Goal: Task Accomplishment & Management: Complete application form

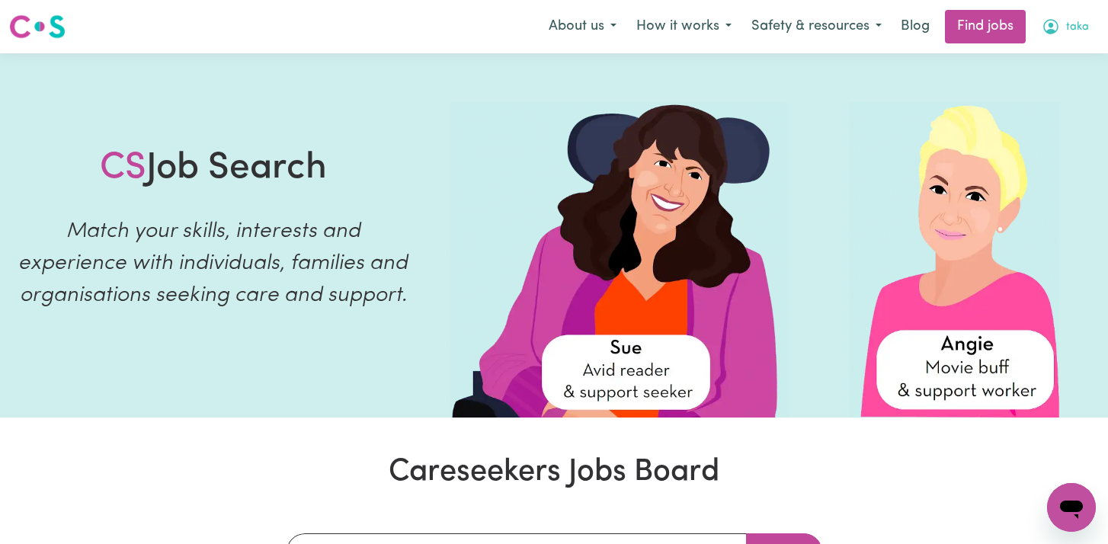
click at [1063, 34] on button "taka" at bounding box center [1065, 27] width 67 height 32
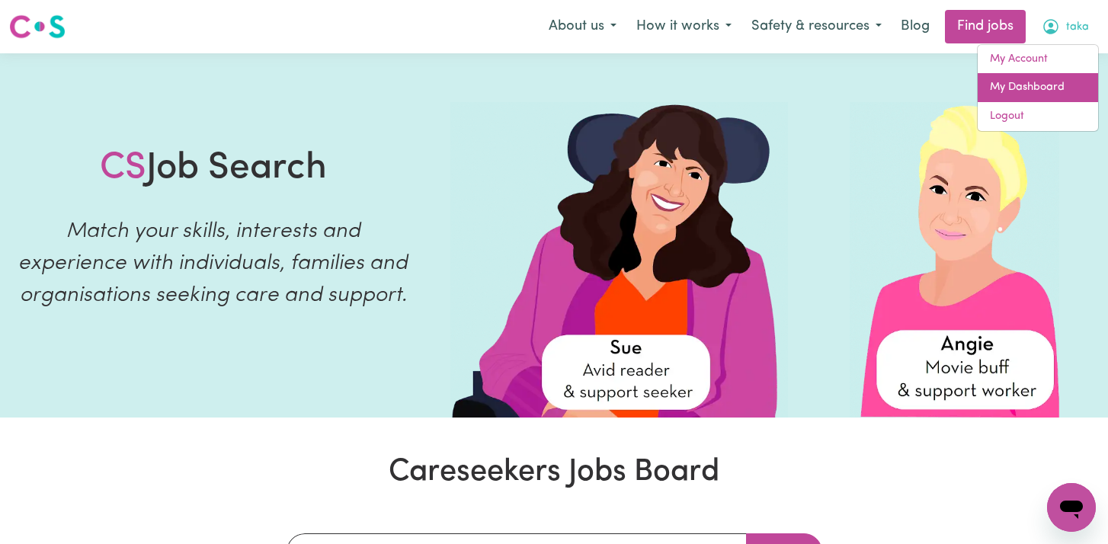
click at [1034, 88] on link "My Dashboard" at bounding box center [1038, 87] width 120 height 29
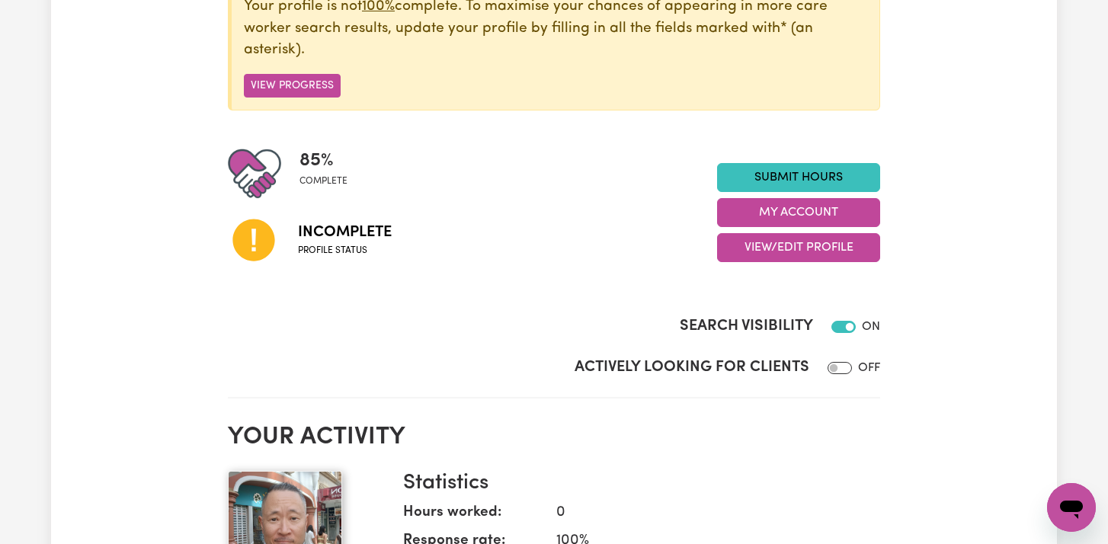
scroll to position [238, 0]
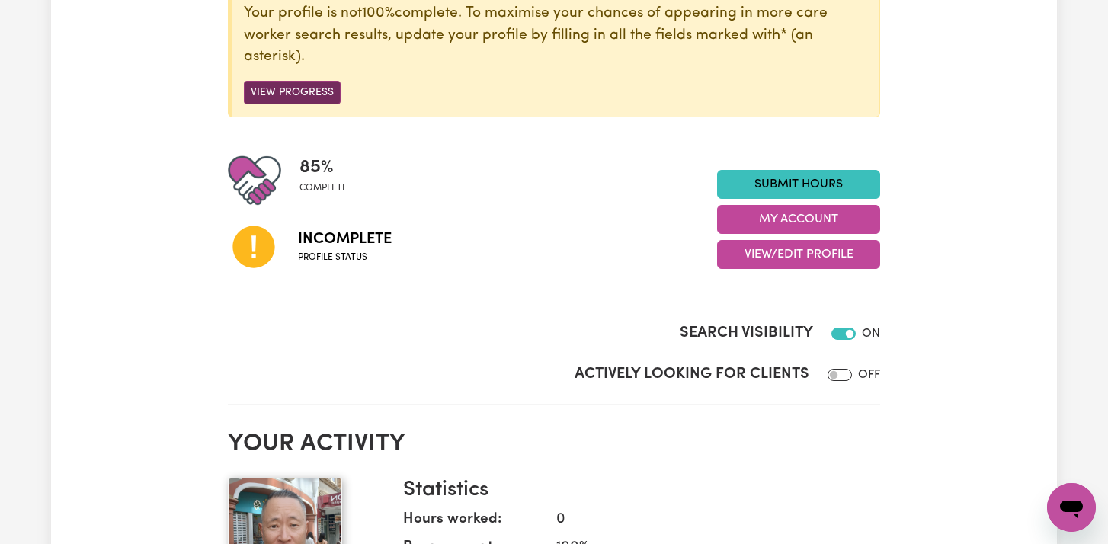
click at [296, 90] on button "View Progress" at bounding box center [292, 93] width 97 height 24
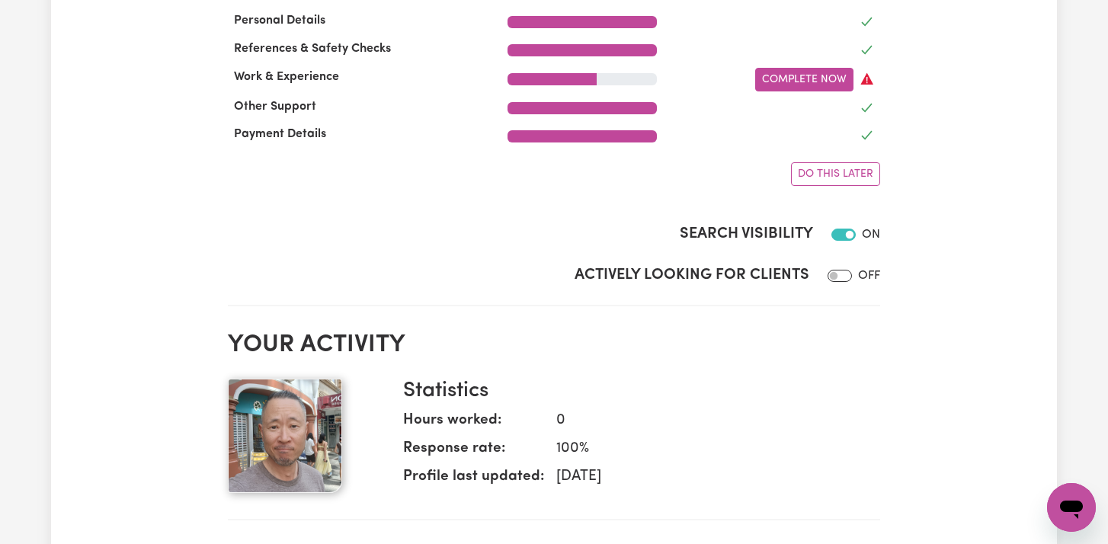
scroll to position [727, 0]
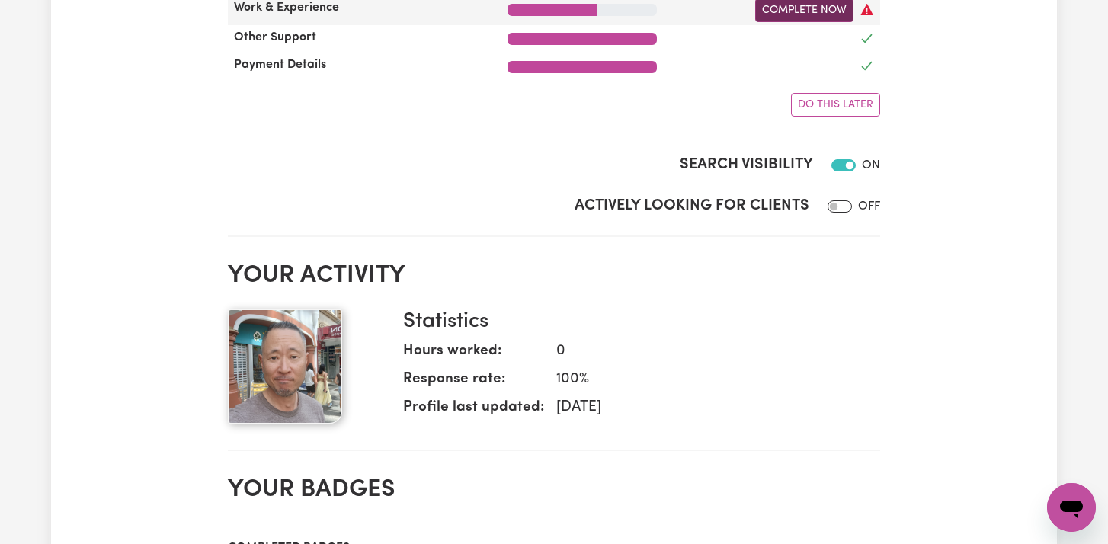
click at [781, 9] on link "Complete Now" at bounding box center [804, 10] width 98 height 24
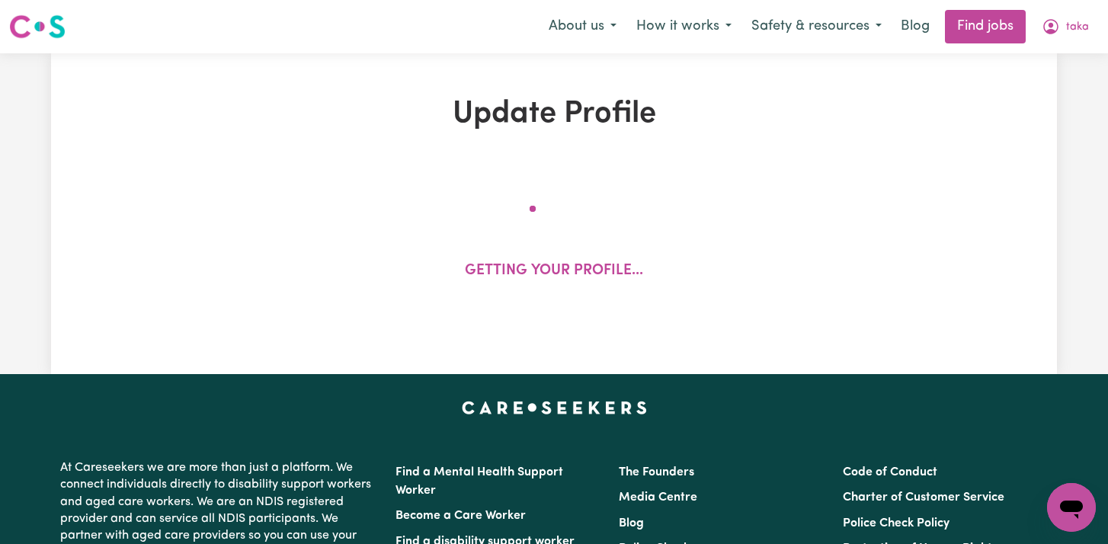
select select "2022"
select select "Certificate III (Individual Support)"
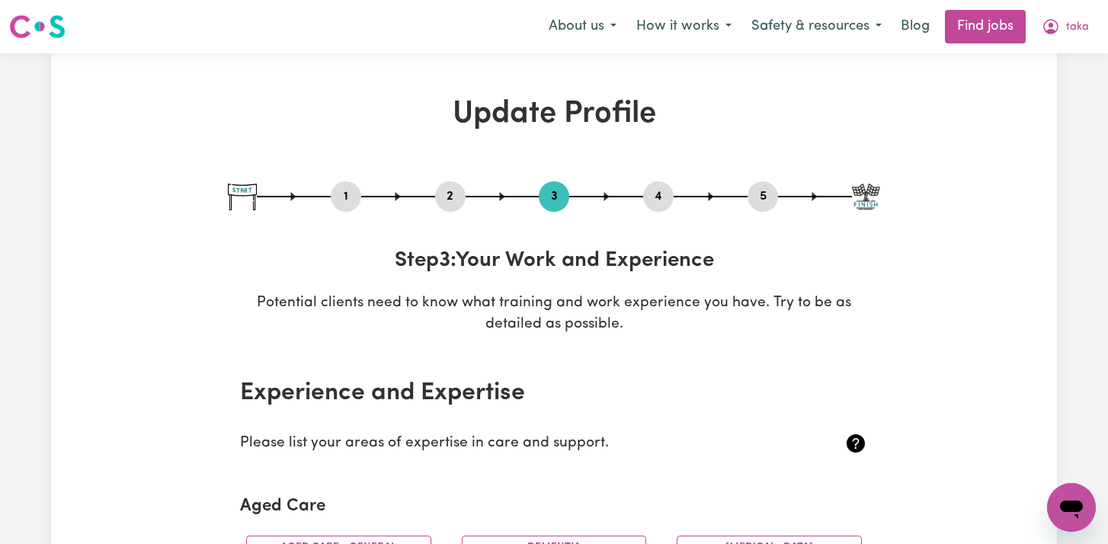
click at [344, 201] on button "1" at bounding box center [346, 197] width 30 height 20
select select "male"
select select "Australian PR"
select select "Studying a healthcare related degree or qualification"
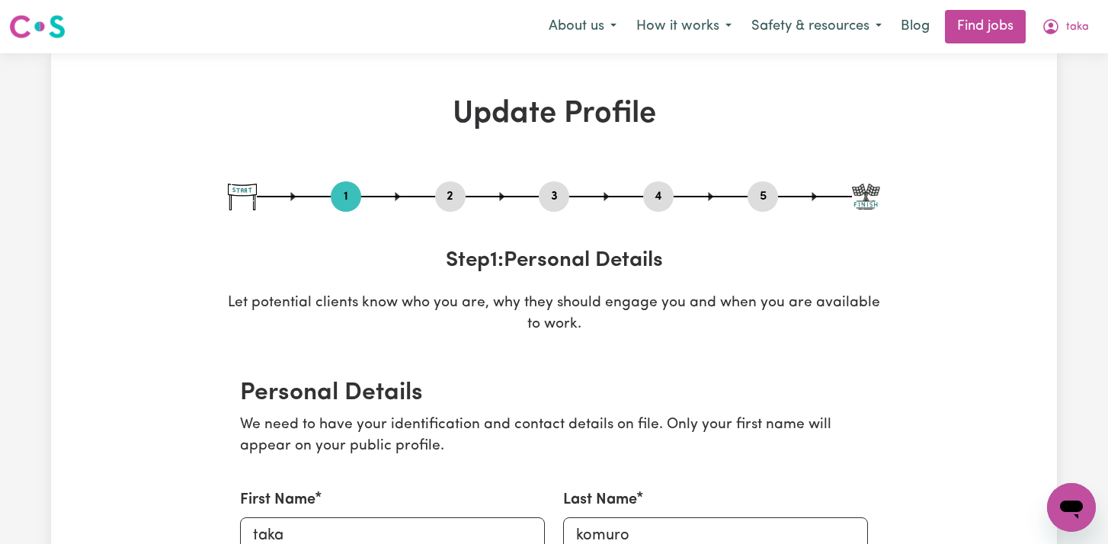
click at [344, 201] on button "1" at bounding box center [346, 197] width 30 height 20
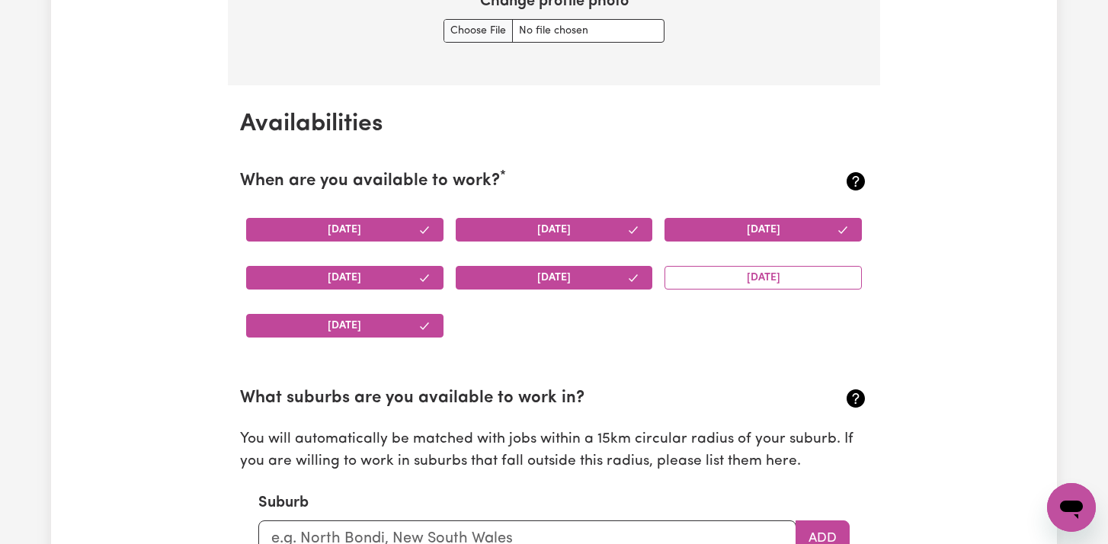
click at [344, 201] on section "When are you available to work? * Monday Tuesday Wednesday Thursday Friday Satu…" at bounding box center [554, 247] width 628 height 205
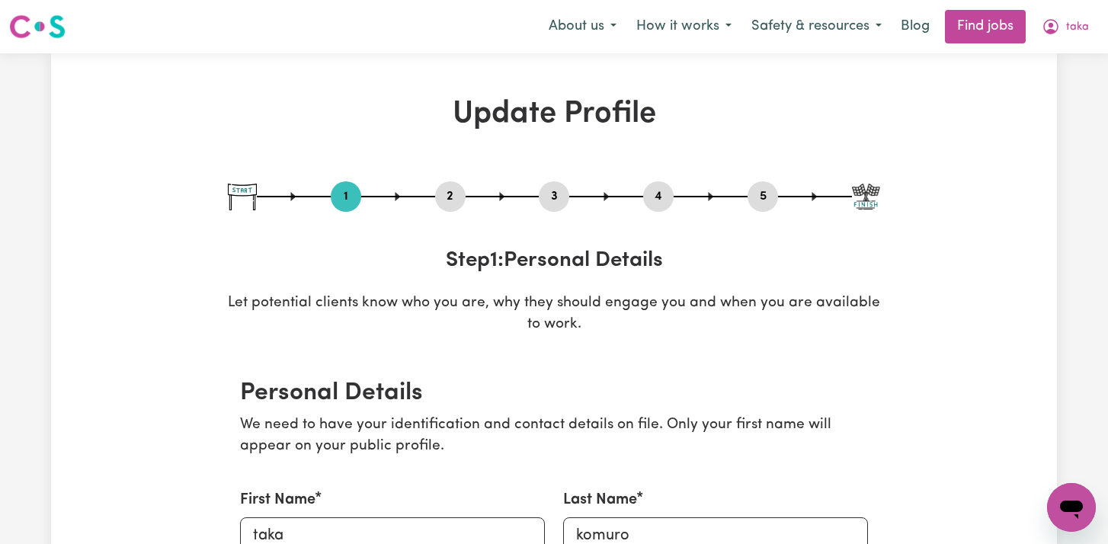
click at [451, 194] on button "2" at bounding box center [450, 197] width 30 height 20
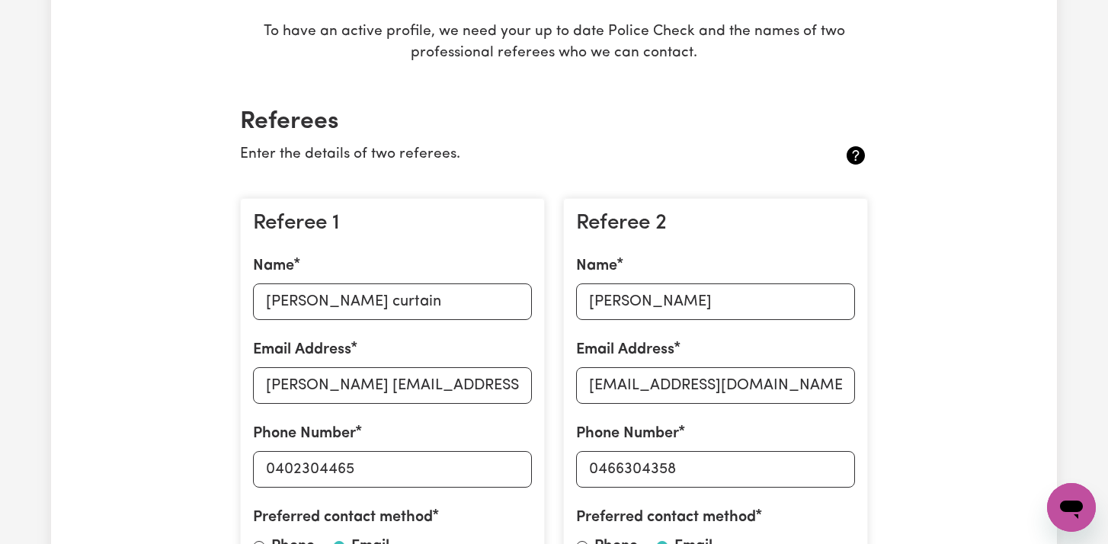
scroll to position [505, 0]
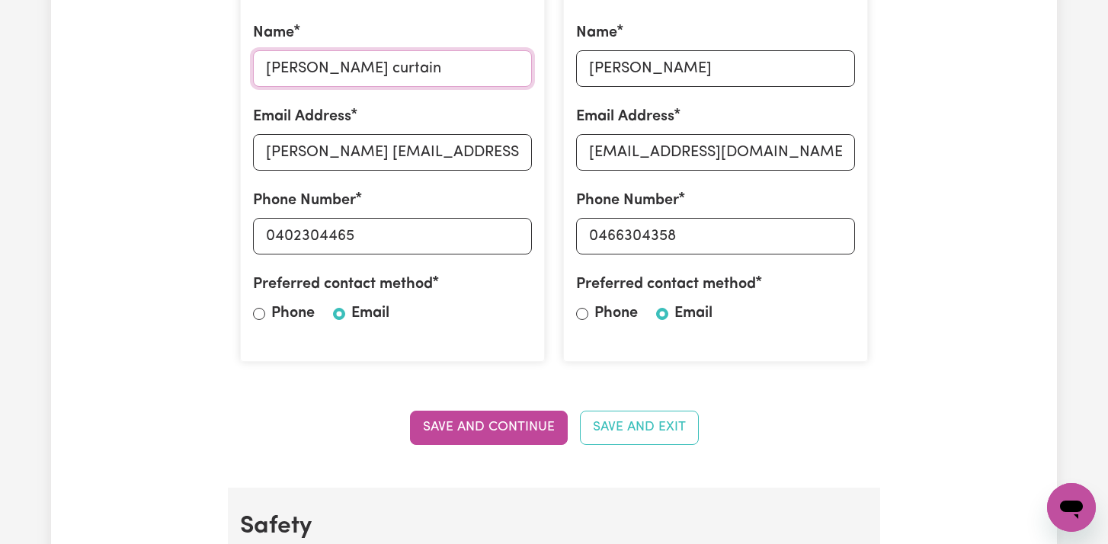
click at [385, 69] on input "John curtain" at bounding box center [392, 68] width 279 height 37
type input "kevin fung"
type input "0411887326"
drag, startPoint x: 457, startPoint y: 162, endPoint x: 260, endPoint y: 164, distance: 196.7
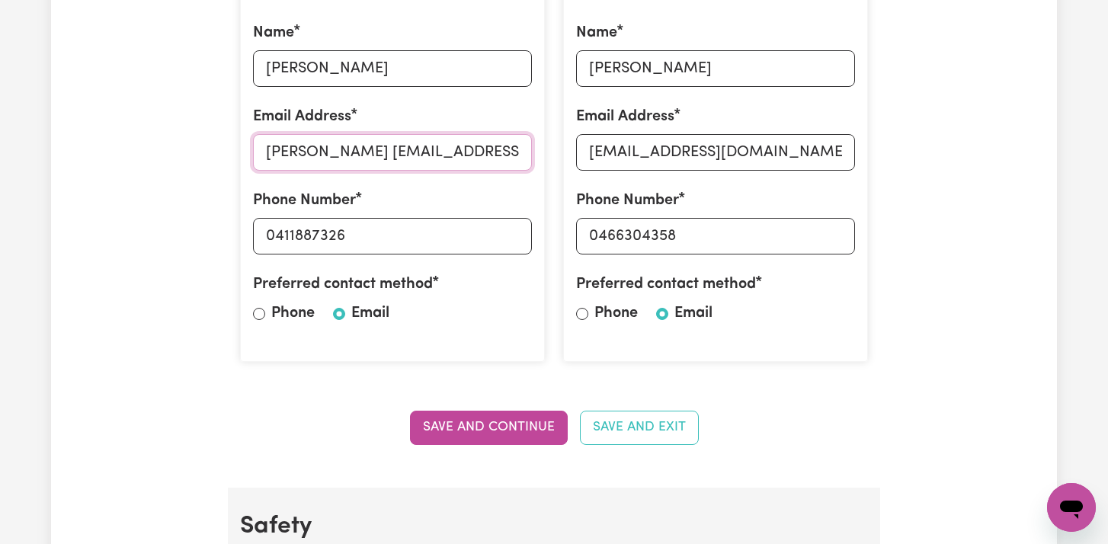
click at [260, 164] on input "john curtain@hotmail.com" at bounding box center [392, 152] width 279 height 37
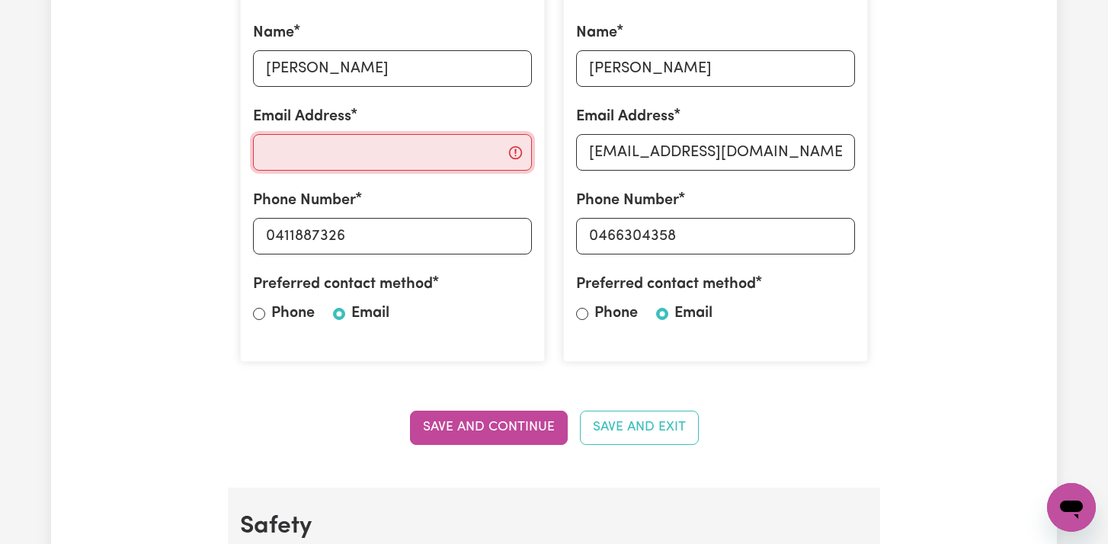
paste input "yakamo@gmail.com"
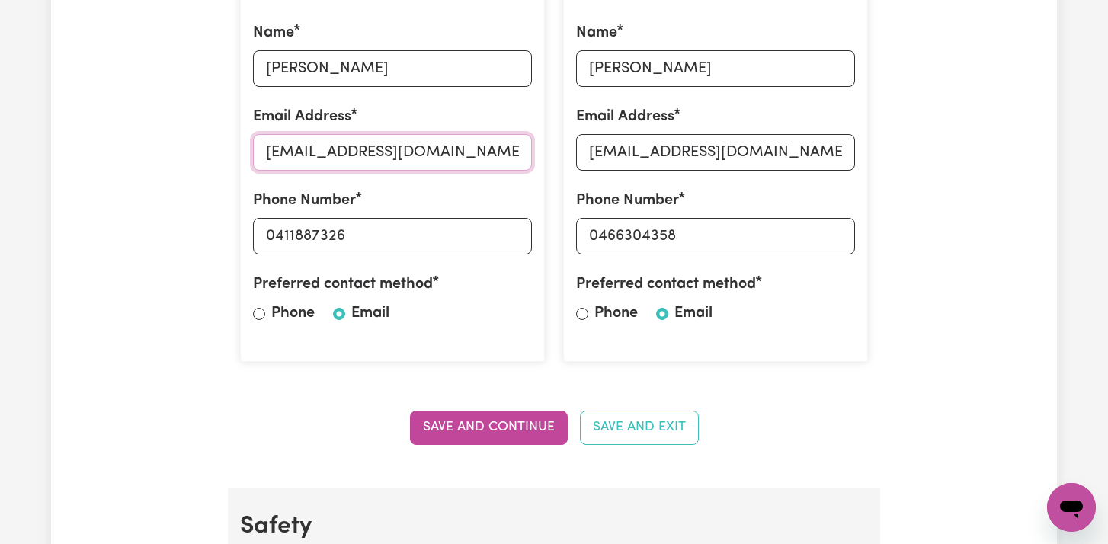
type input "yakamo@gmail.com"
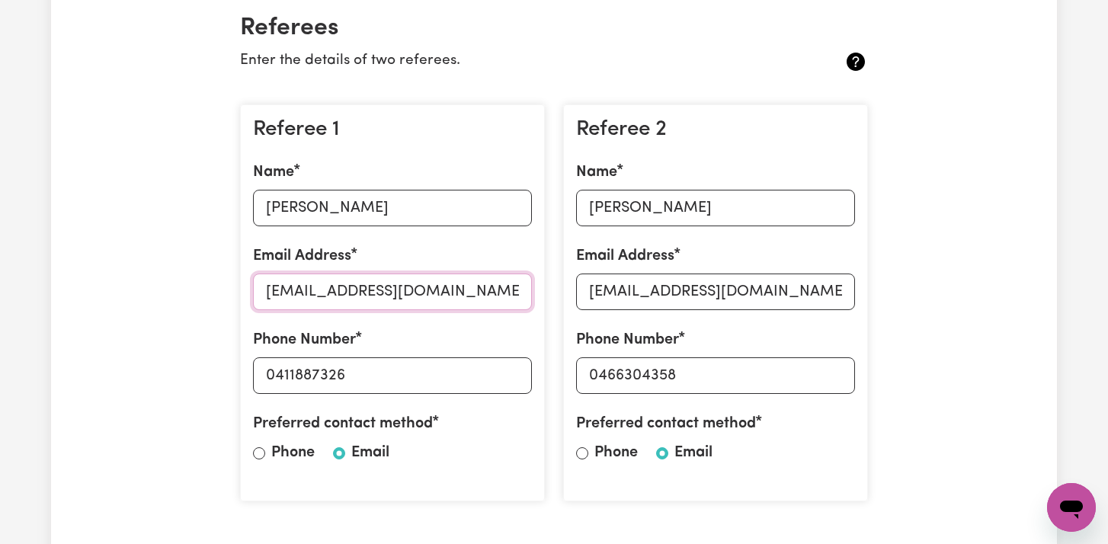
scroll to position [385, 0]
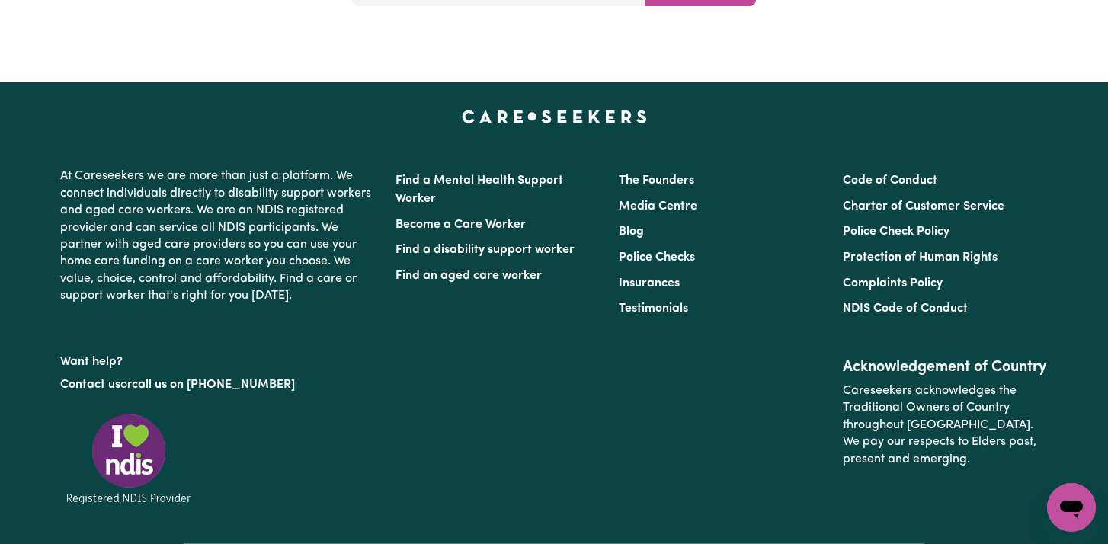
scroll to position [6642, 0]
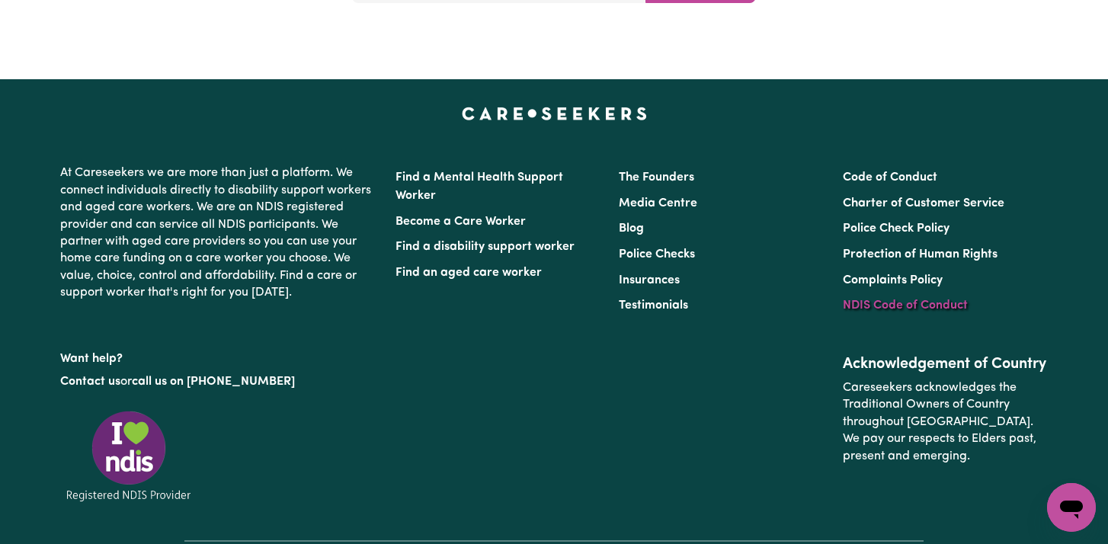
click at [851, 300] on link "NDIS Code of Conduct" at bounding box center [905, 306] width 125 height 12
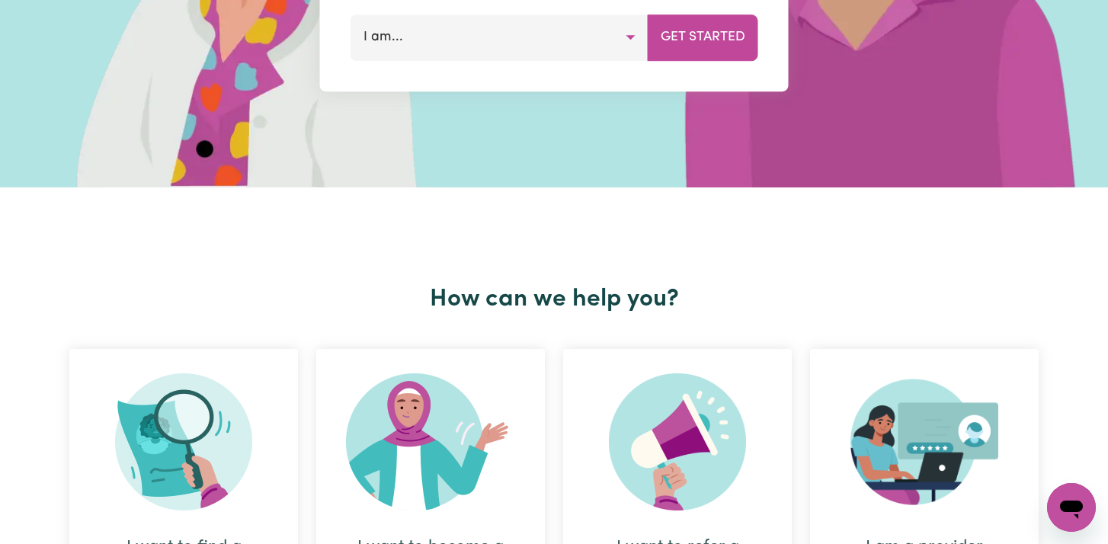
scroll to position [0, 0]
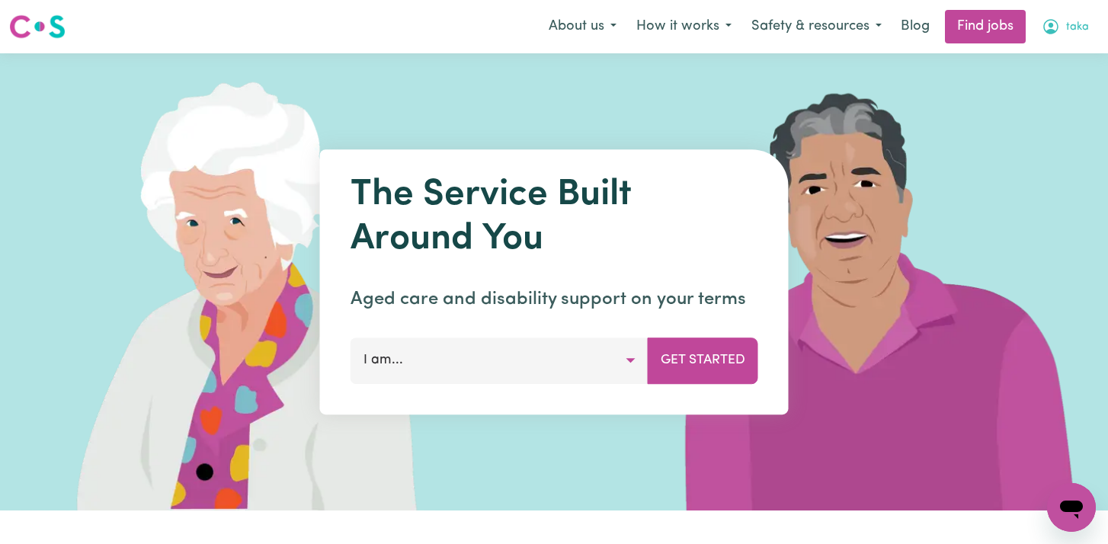
click at [1072, 27] on span "taka" at bounding box center [1077, 27] width 23 height 17
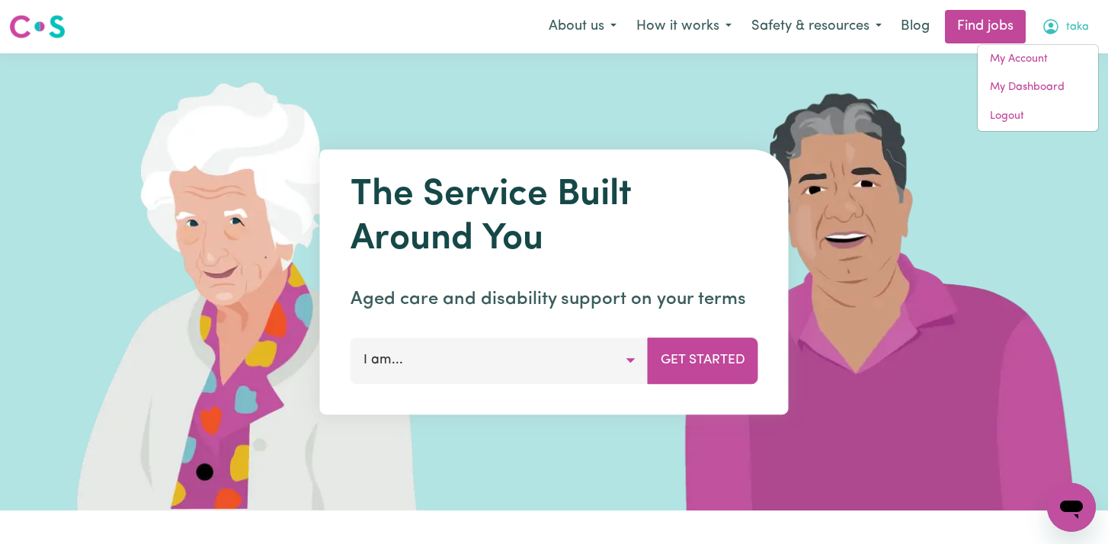
click at [707, 67] on img at bounding box center [881, 281] width 454 height 457
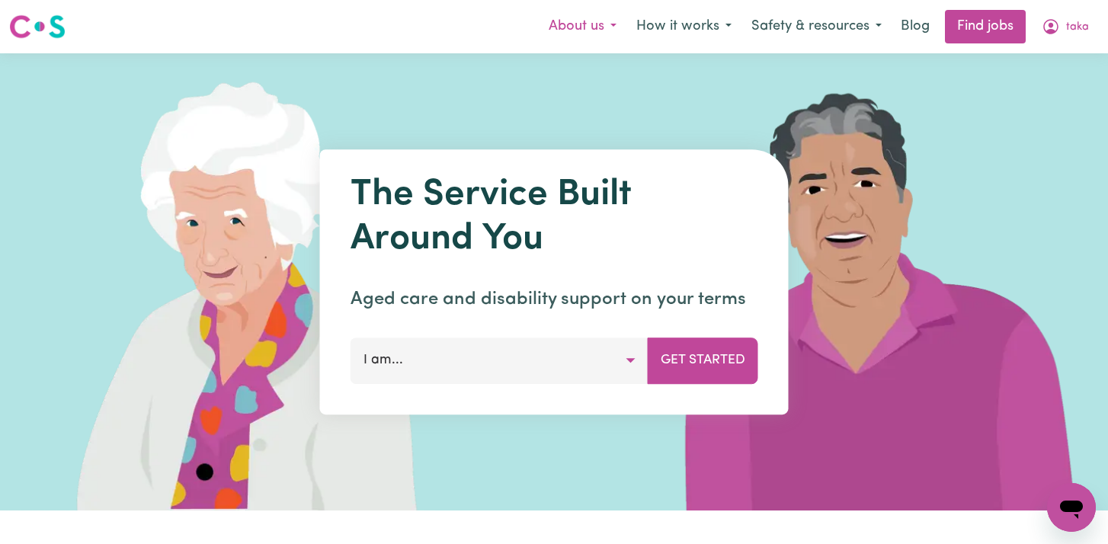
click at [612, 29] on button "About us" at bounding box center [583, 27] width 88 height 32
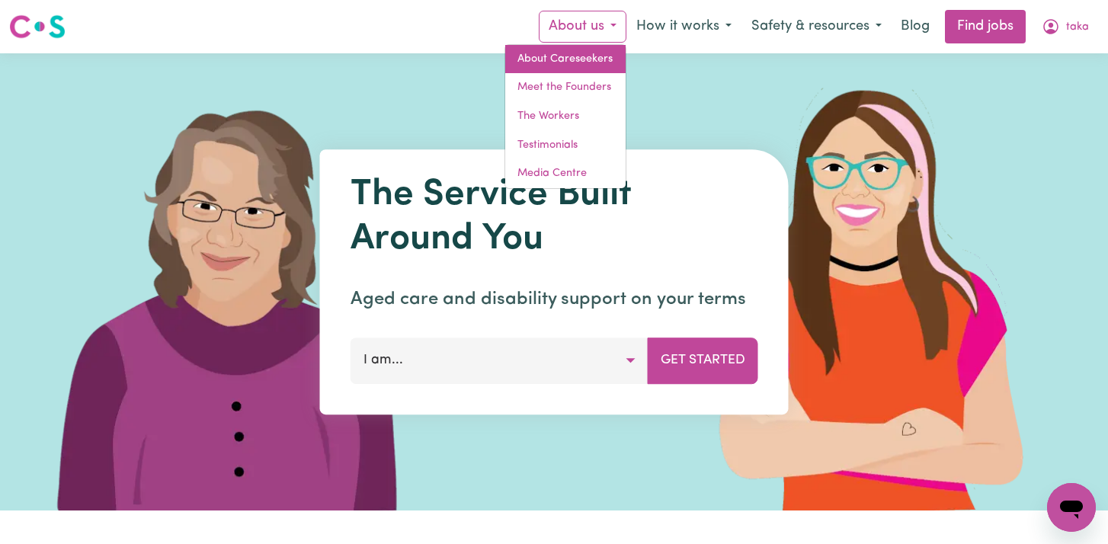
click at [598, 62] on link "About Careseekers" at bounding box center [565, 59] width 120 height 29
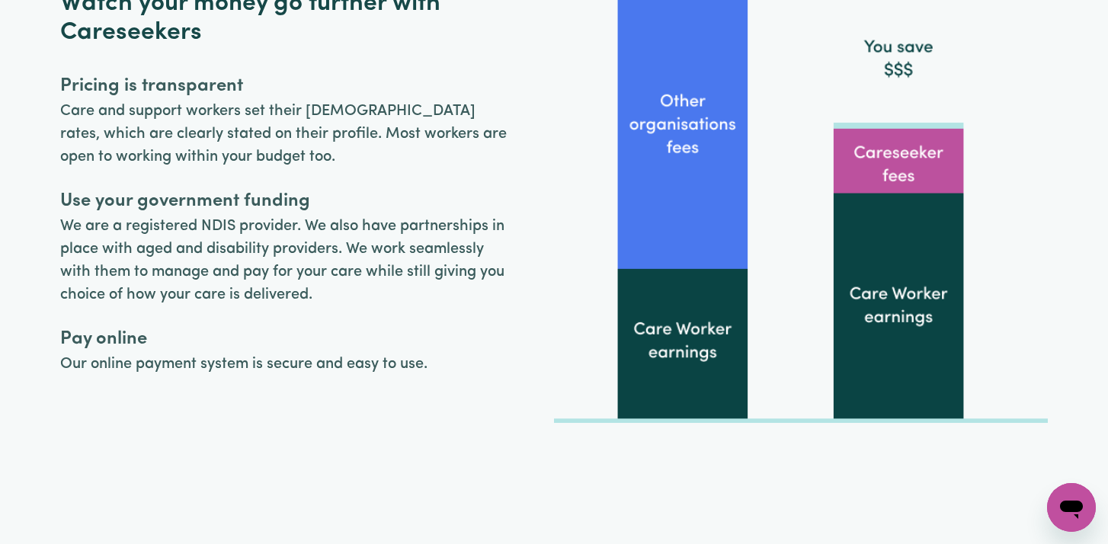
scroll to position [3794, 0]
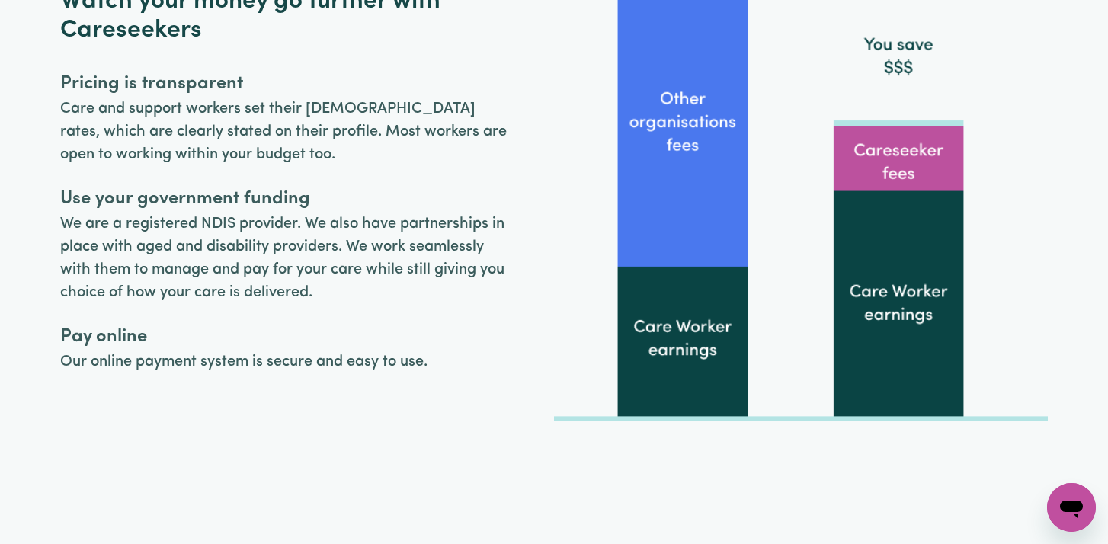
click at [929, 178] on img at bounding box center [801, 204] width 494 height 434
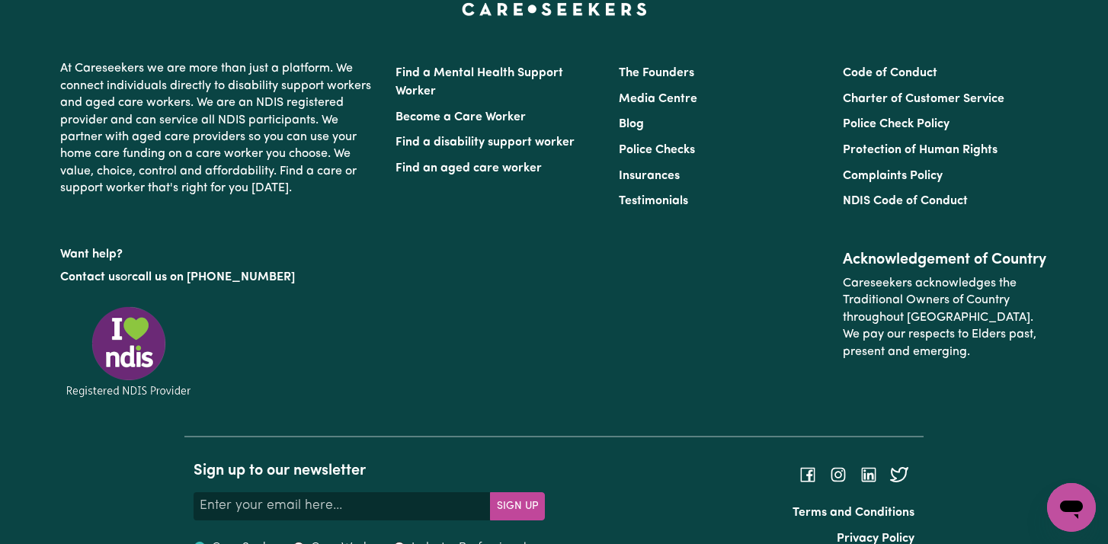
scroll to position [6747, 0]
